Goal: Transaction & Acquisition: Subscribe to service/newsletter

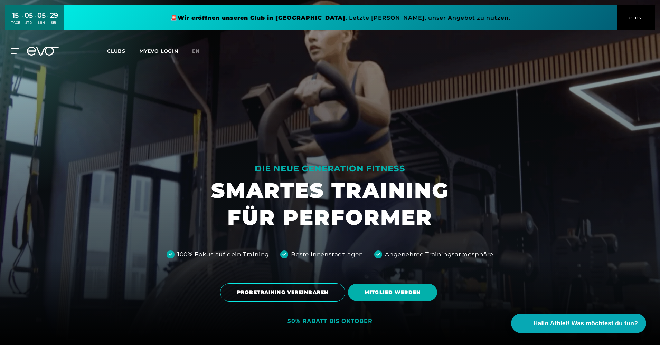
click at [16, 51] on icon at bounding box center [16, 51] width 10 height 6
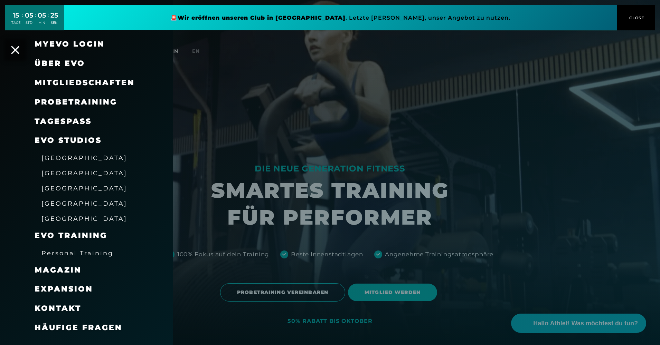
click at [65, 203] on span "[GEOGRAPHIC_DATA]" at bounding box center [84, 203] width 86 height 7
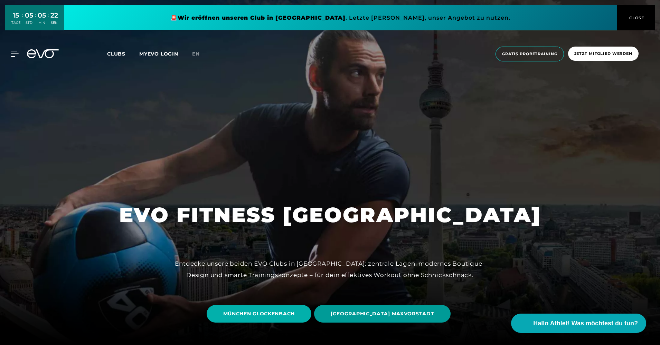
click at [366, 315] on span "[GEOGRAPHIC_DATA] MAXVORSTADT" at bounding box center [382, 314] width 103 height 7
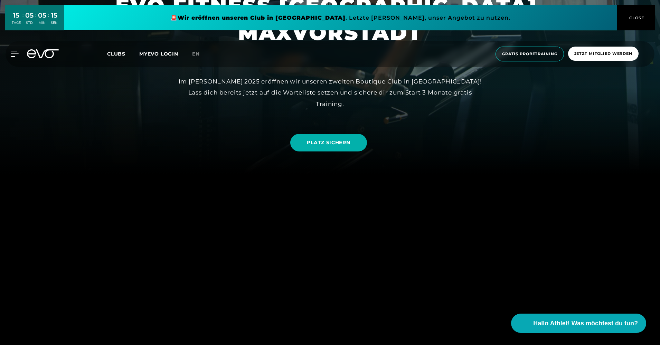
scroll to position [173, 0]
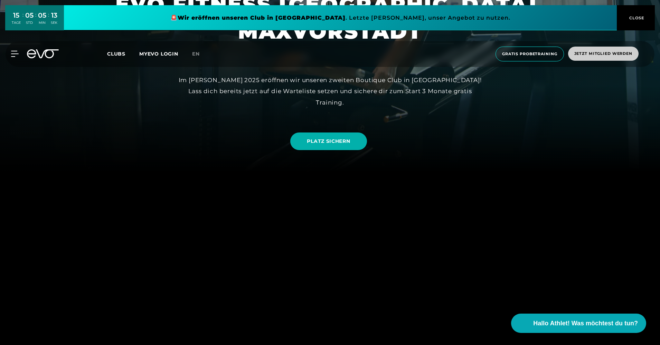
click at [601, 57] on span "Jetzt Mitglied werden" at bounding box center [603, 54] width 70 height 14
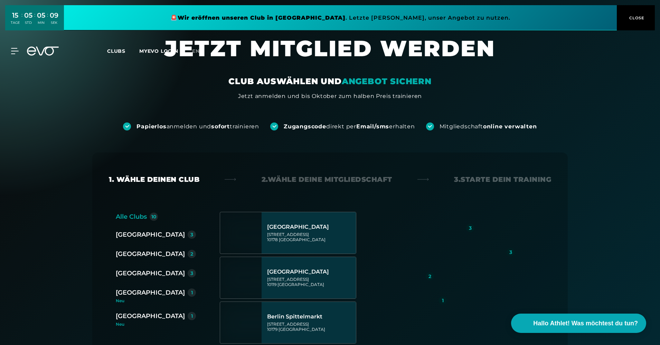
click at [136, 293] on div "[GEOGRAPHIC_DATA]" at bounding box center [150, 293] width 69 height 10
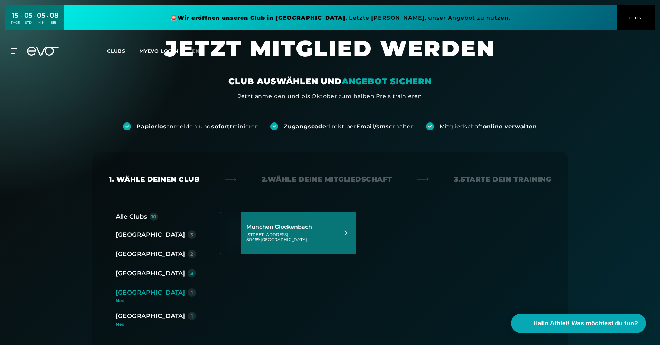
click at [281, 232] on div "[STREET_ADDRESS]" at bounding box center [289, 237] width 87 height 10
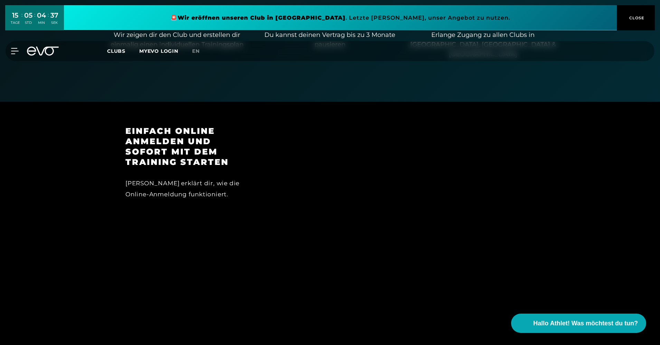
scroll to position [567, 0]
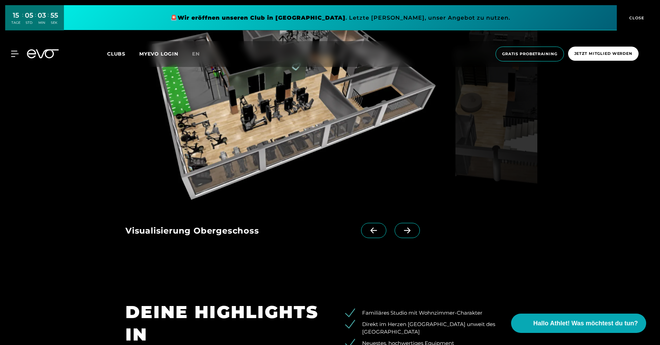
scroll to position [760, 0]
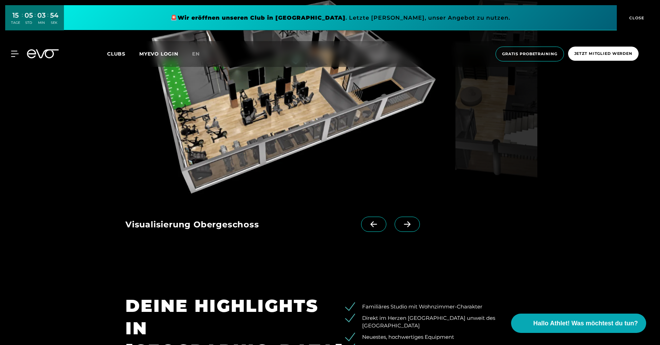
click at [401, 227] on icon at bounding box center [407, 224] width 12 height 6
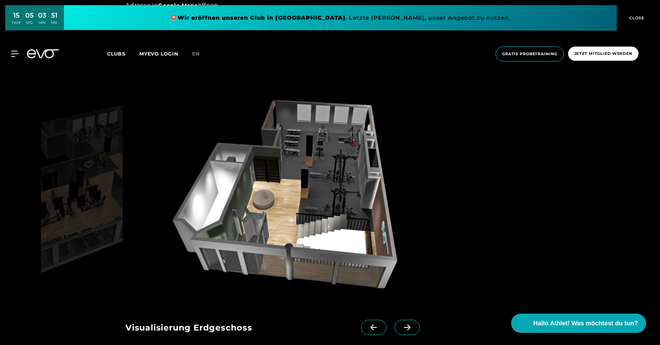
scroll to position [656, 0]
click at [401, 326] on icon at bounding box center [407, 328] width 12 height 6
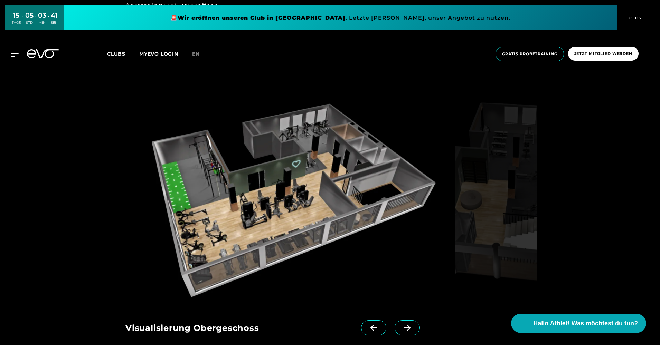
click at [401, 326] on icon at bounding box center [407, 328] width 12 height 6
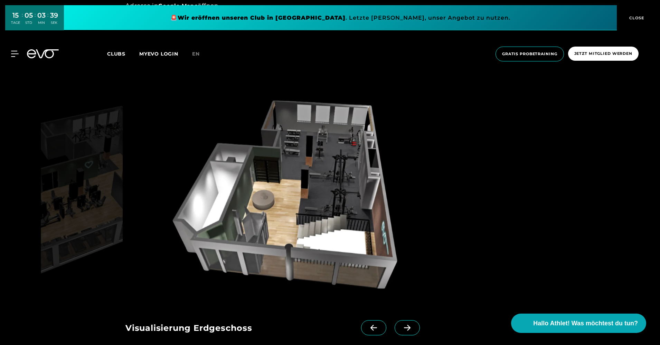
click at [401, 326] on icon at bounding box center [407, 328] width 12 height 6
